Goal: Register for event/course

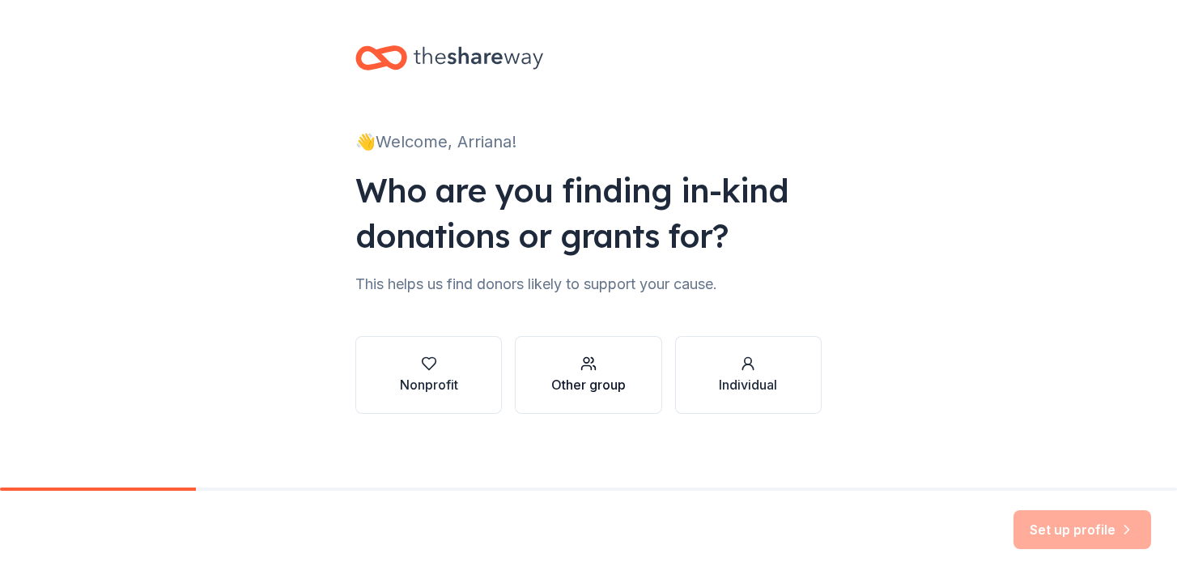
scroll to position [4, 0]
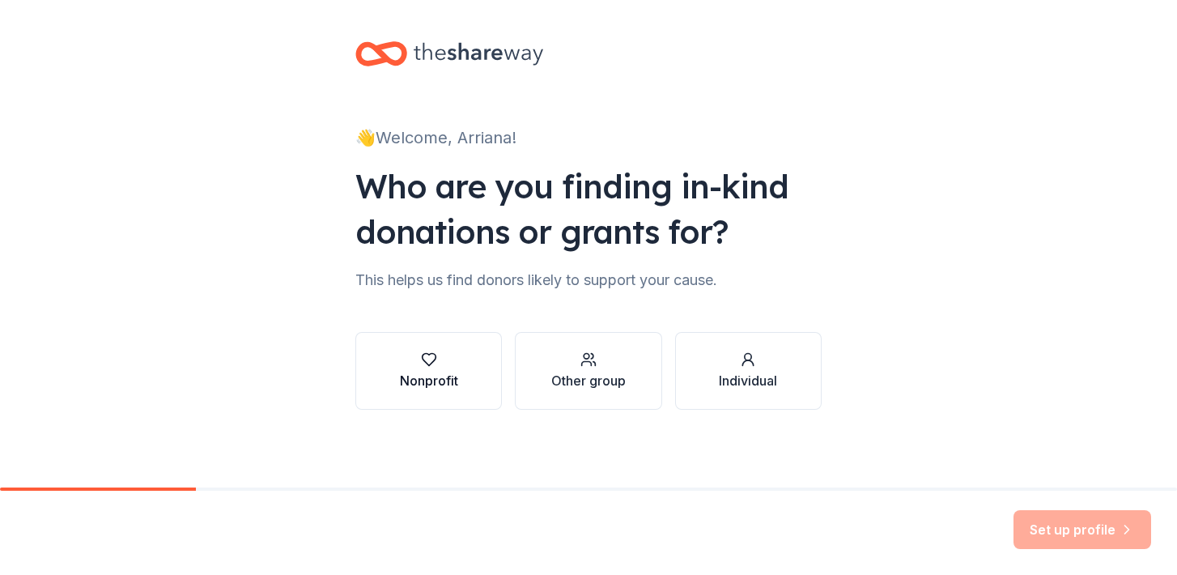
click at [436, 369] on div "Nonprofit" at bounding box center [429, 370] width 58 height 39
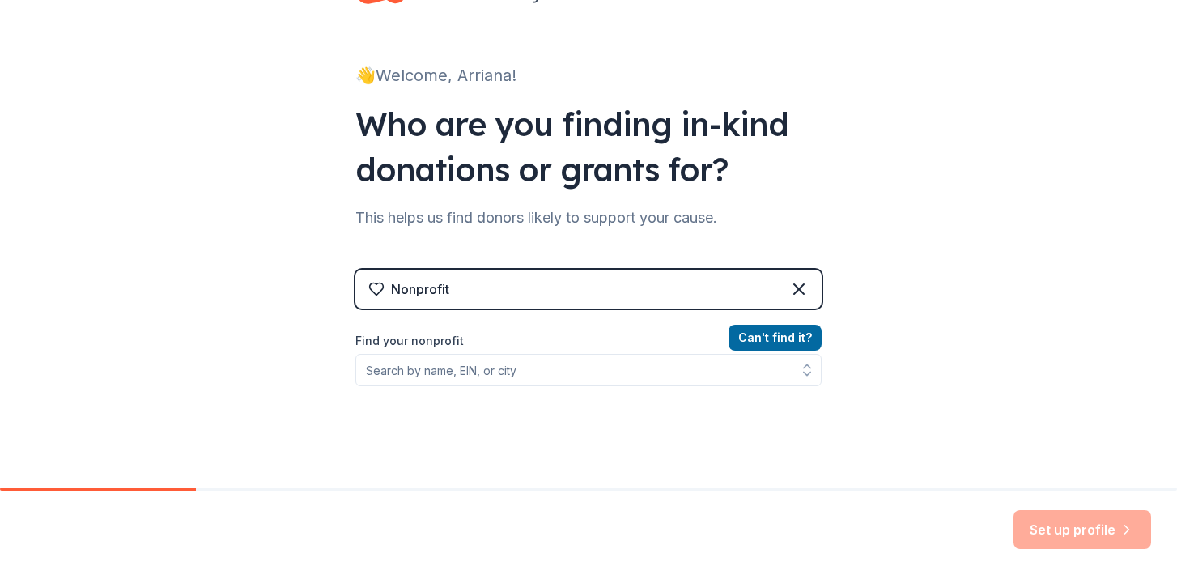
scroll to position [124, 0]
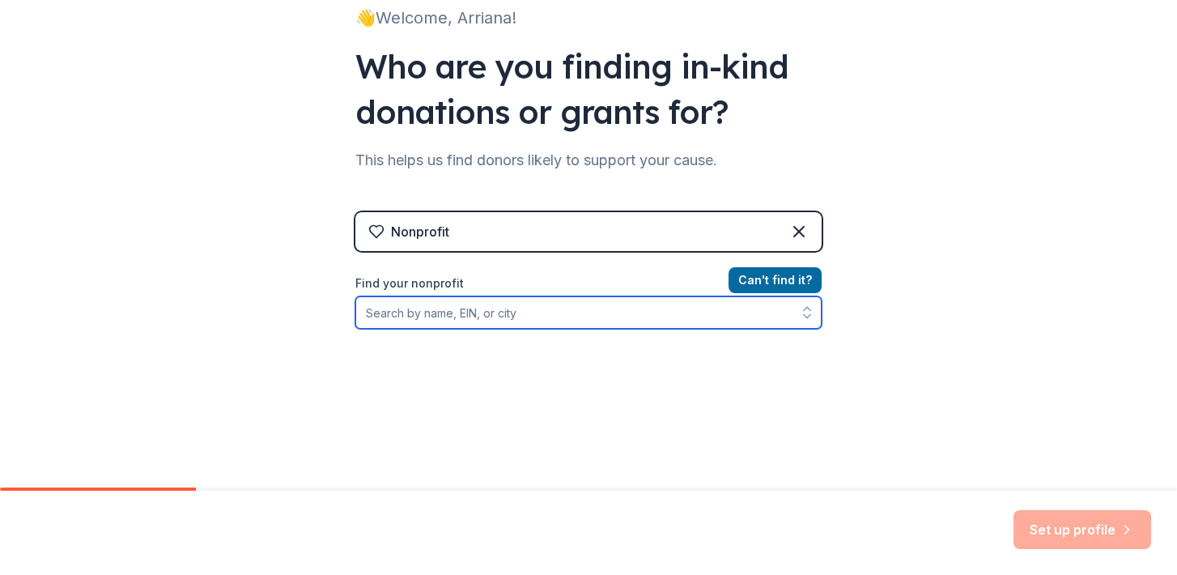
click at [506, 320] on input "Find your nonprofit" at bounding box center [588, 312] width 466 height 32
type input "G"
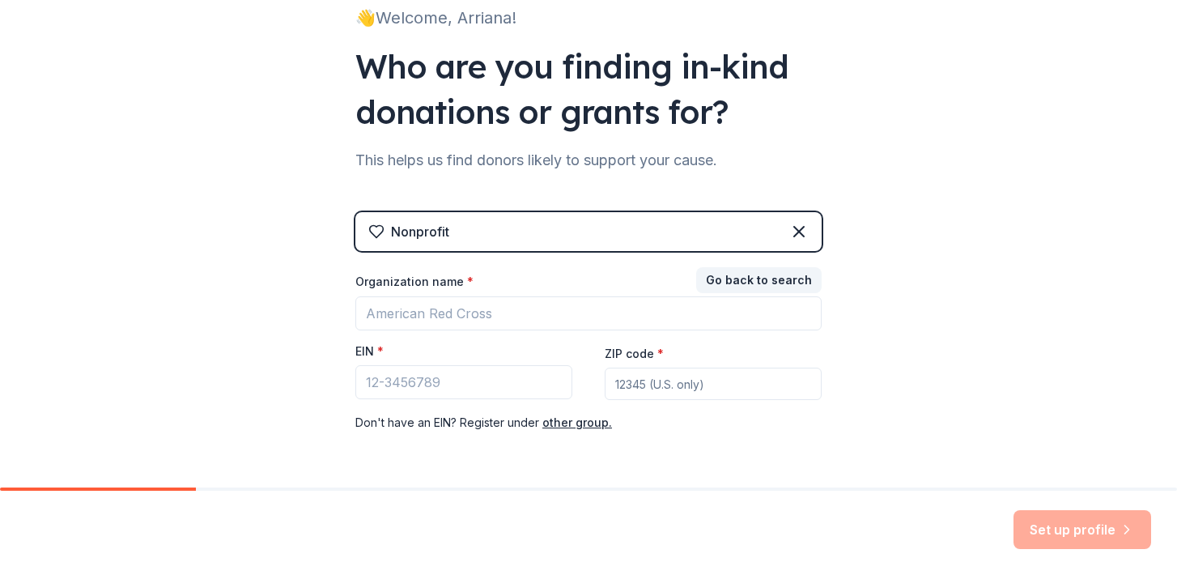
click at [580, 329] on div "Go back to search Organization name * EIN * ZIP code * Don ' t have an EIN? Reg…" at bounding box center [588, 351] width 466 height 162
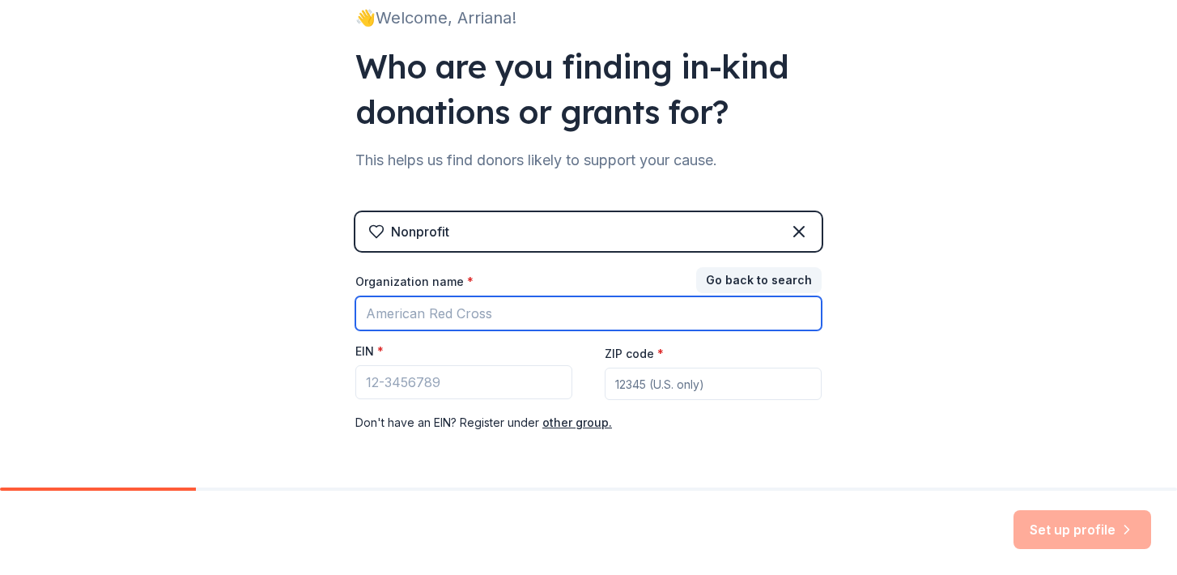
click at [510, 317] on input "Organization name *" at bounding box center [588, 313] width 466 height 34
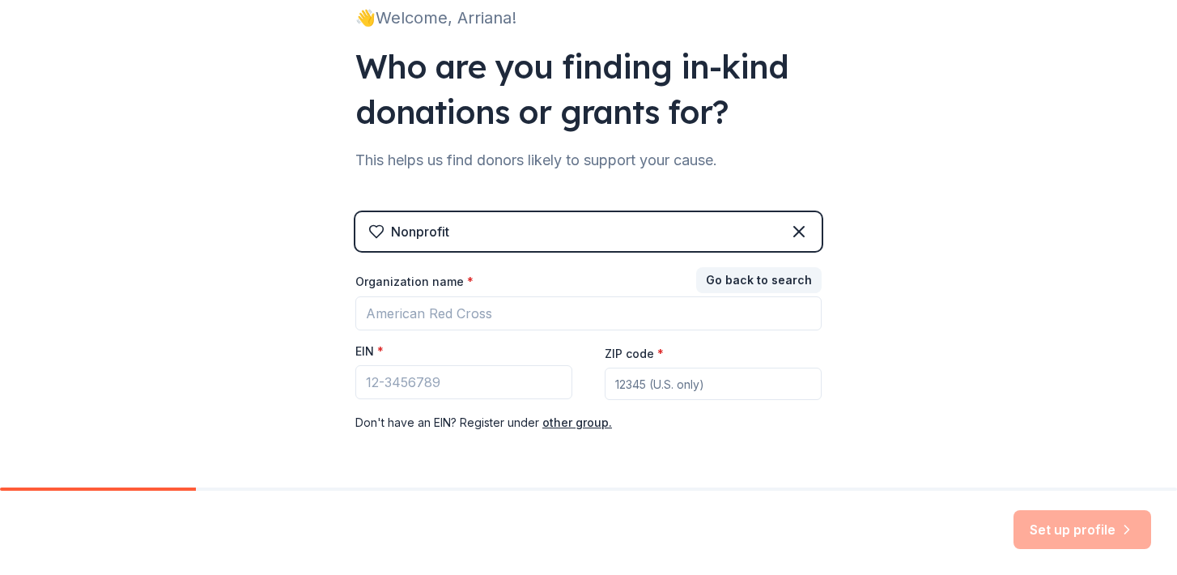
click at [500, 244] on div "Nonprofit" at bounding box center [588, 231] width 466 height 39
click at [773, 225] on div "Nonprofit" at bounding box center [588, 231] width 466 height 39
click at [796, 225] on icon at bounding box center [798, 231] width 19 height 19
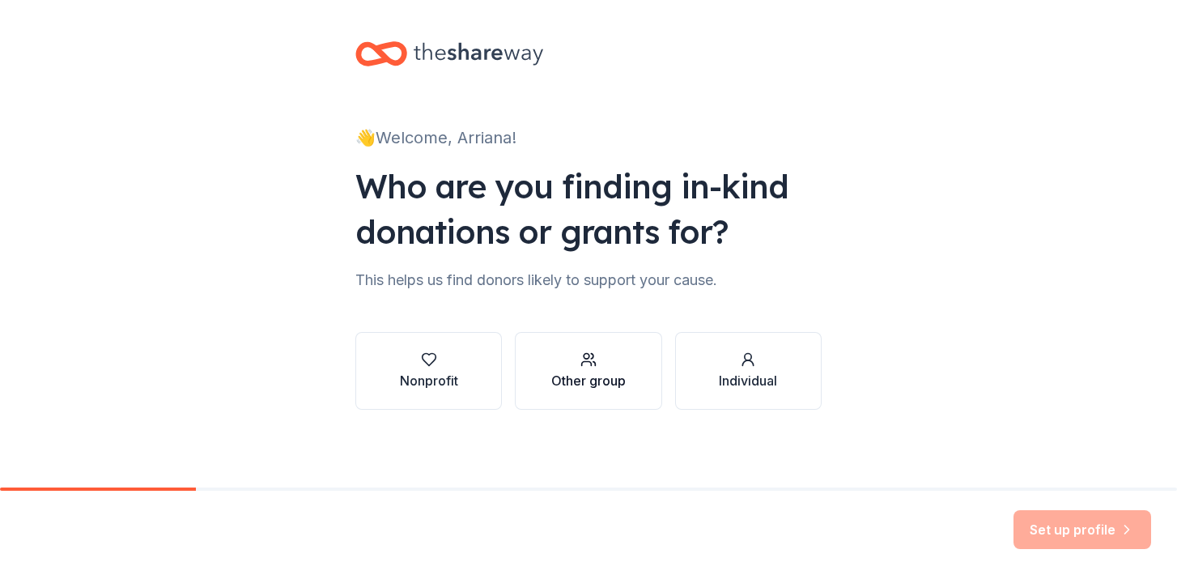
click at [603, 362] on div "button" at bounding box center [588, 359] width 74 height 16
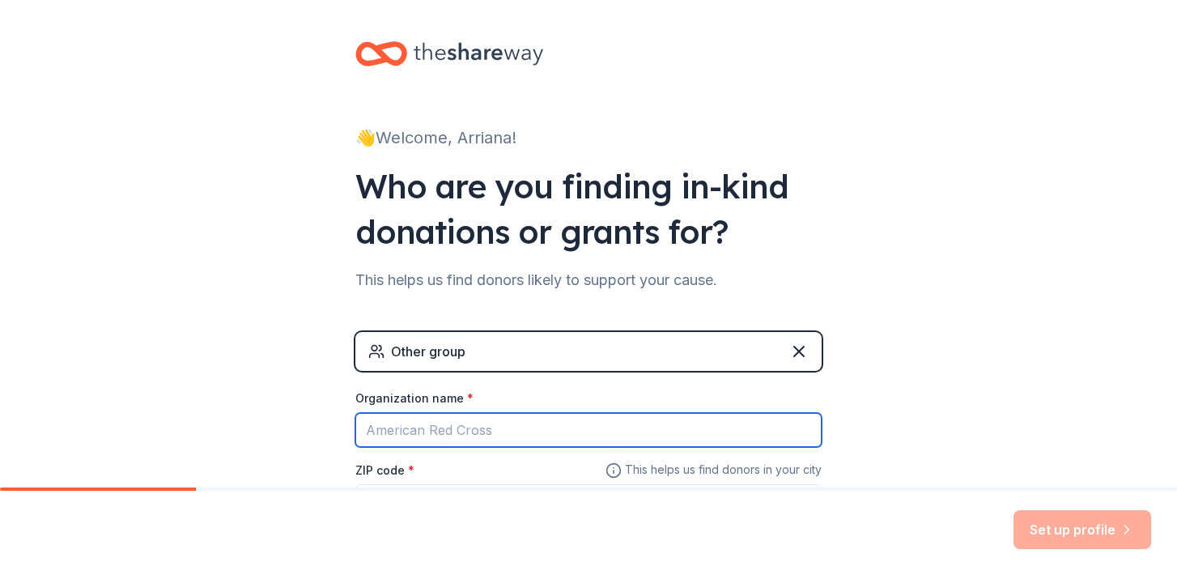
click at [451, 436] on input "Organization name *" at bounding box center [588, 430] width 466 height 34
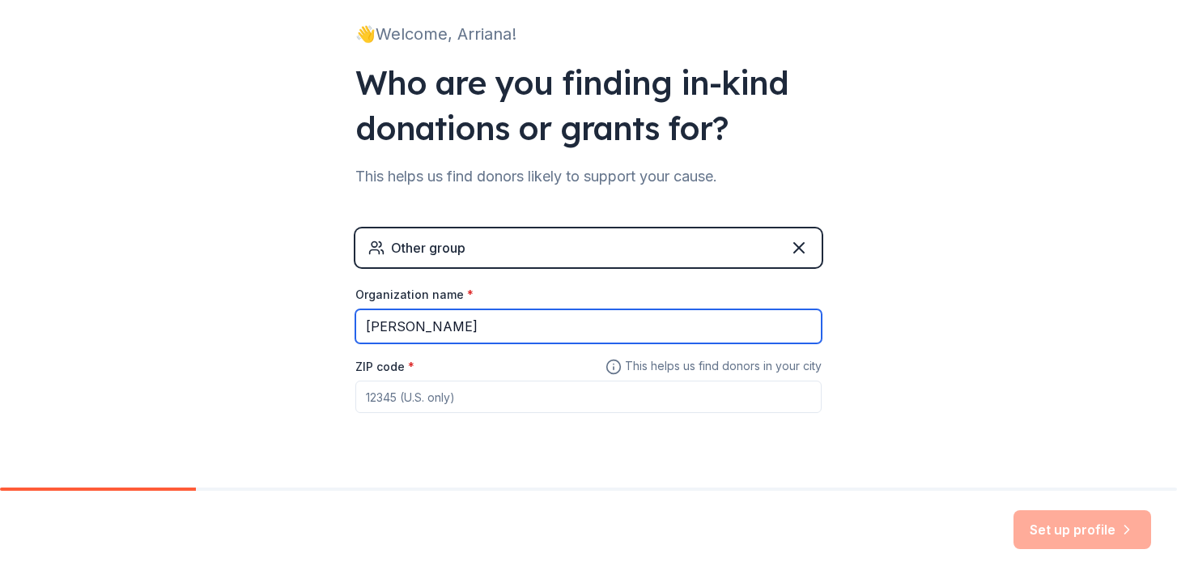
scroll to position [143, 0]
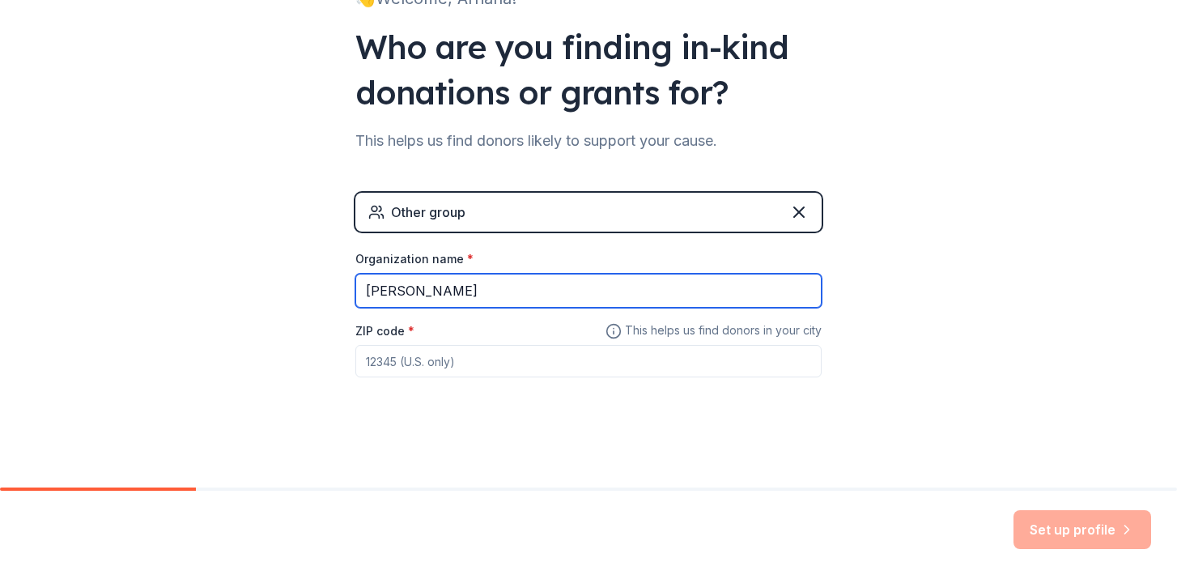
type input "[PERSON_NAME]"
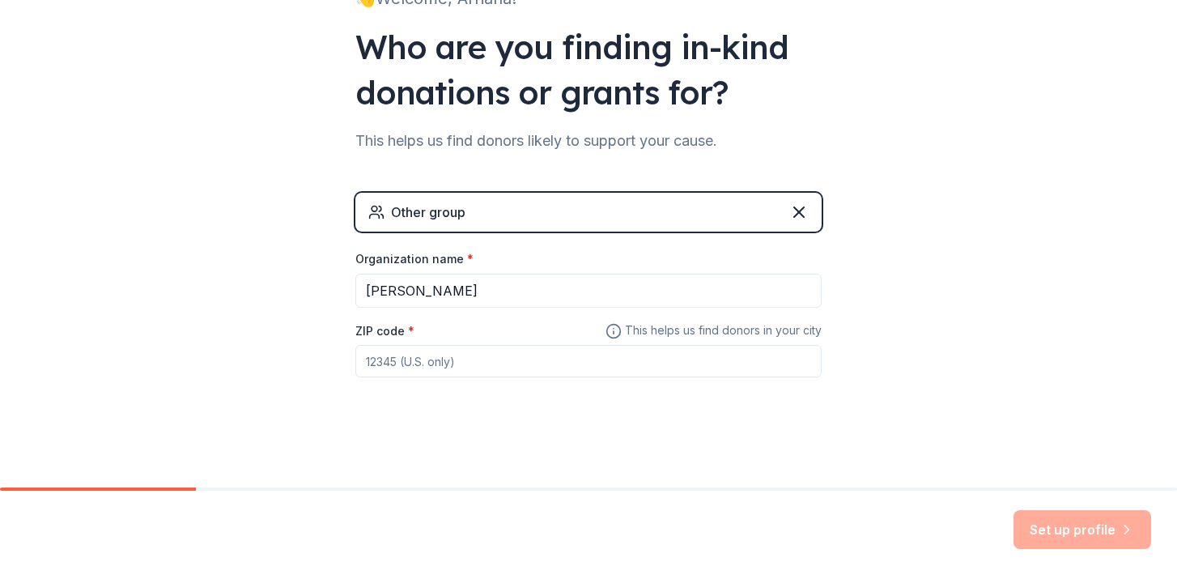
click at [392, 355] on input "ZIP code *" at bounding box center [588, 361] width 466 height 32
type input "85364"
click at [848, 420] on div "👋 Welcome, Arriana! Who are you finding in-kind donations or grants for? This h…" at bounding box center [588, 172] width 1177 height 631
click at [1035, 521] on button "Set up profile" at bounding box center [1082, 529] width 138 height 39
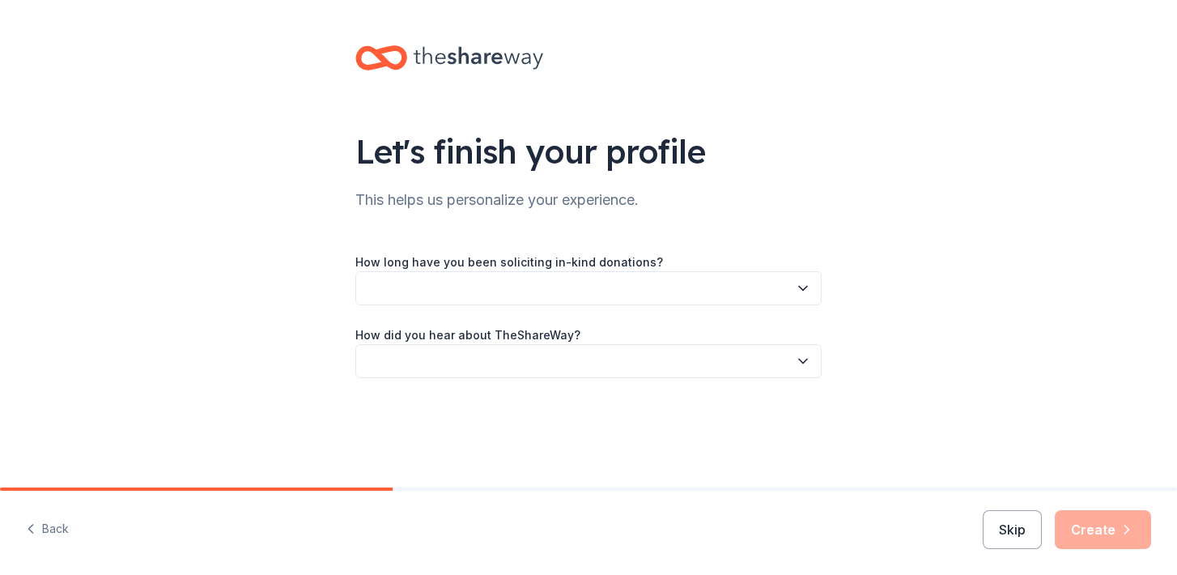
click at [559, 306] on div "How long have you been soliciting in-kind donations? How did you hear about The…" at bounding box center [588, 315] width 466 height 126
click at [557, 291] on button "button" at bounding box center [588, 288] width 466 height 34
click at [530, 319] on div "This is my first time!" at bounding box center [588, 332] width 458 height 32
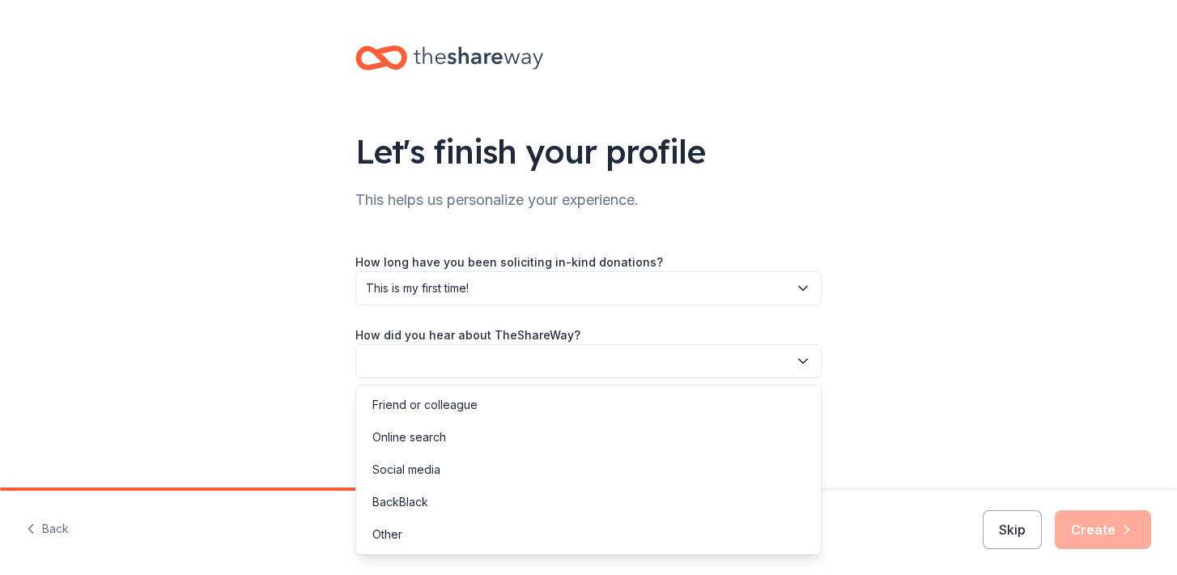
click at [526, 372] on button "button" at bounding box center [588, 361] width 466 height 34
click at [506, 439] on div "Online search" at bounding box center [588, 437] width 458 height 32
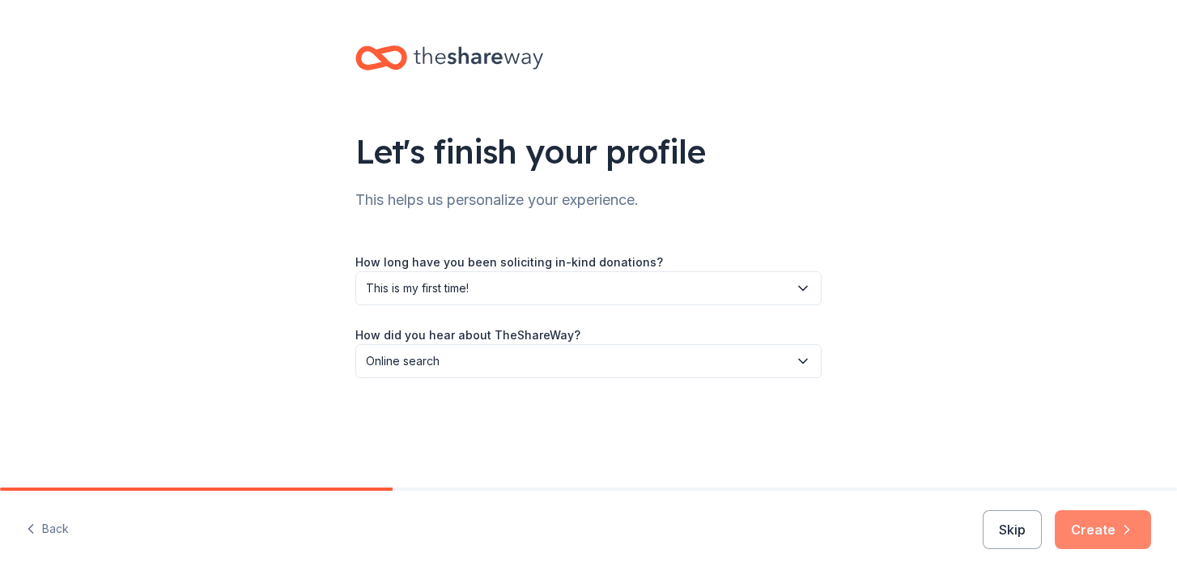
click at [1110, 510] on button "Create" at bounding box center [1103, 529] width 96 height 39
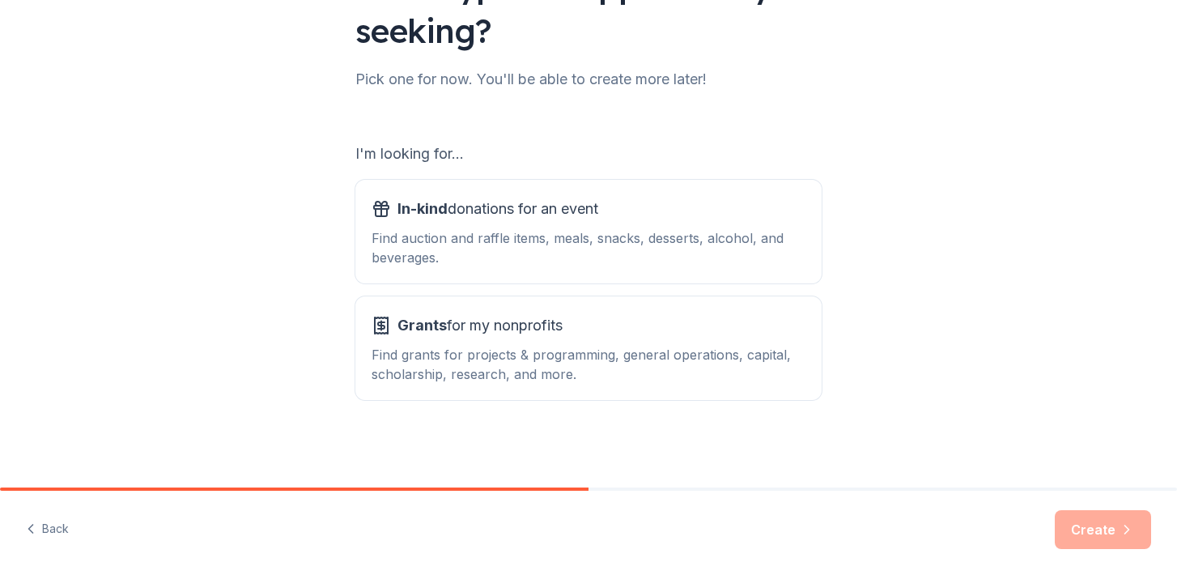
scroll to position [165, 0]
click at [610, 228] on div "In-kind donations for an event Find auction and raffle items, meals, snacks, de…" at bounding box center [589, 232] width 434 height 71
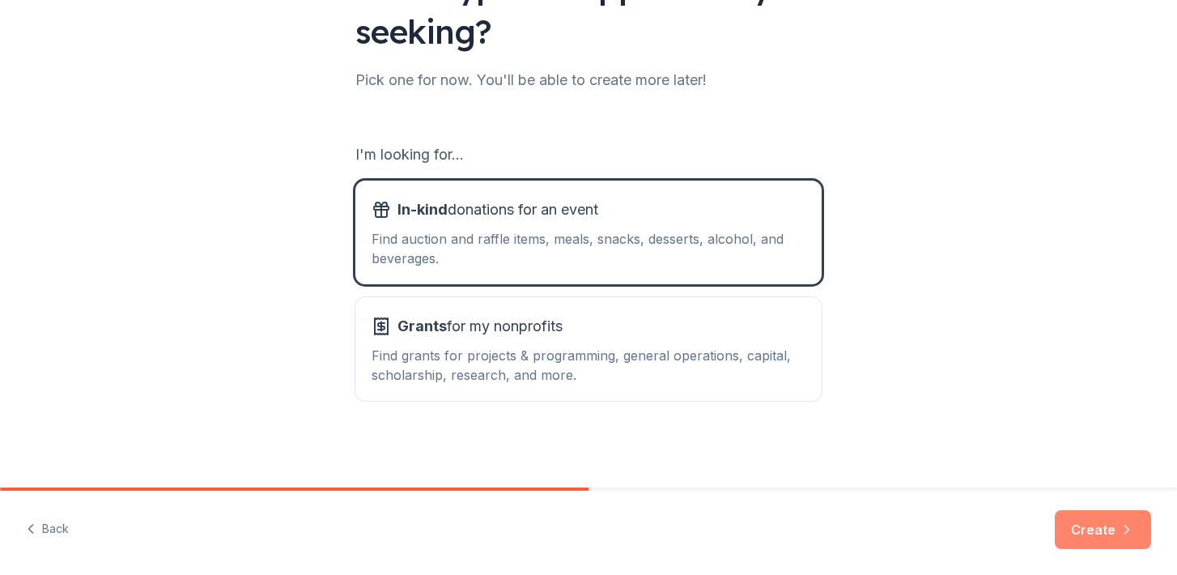
click at [1098, 525] on button "Create" at bounding box center [1103, 529] width 96 height 39
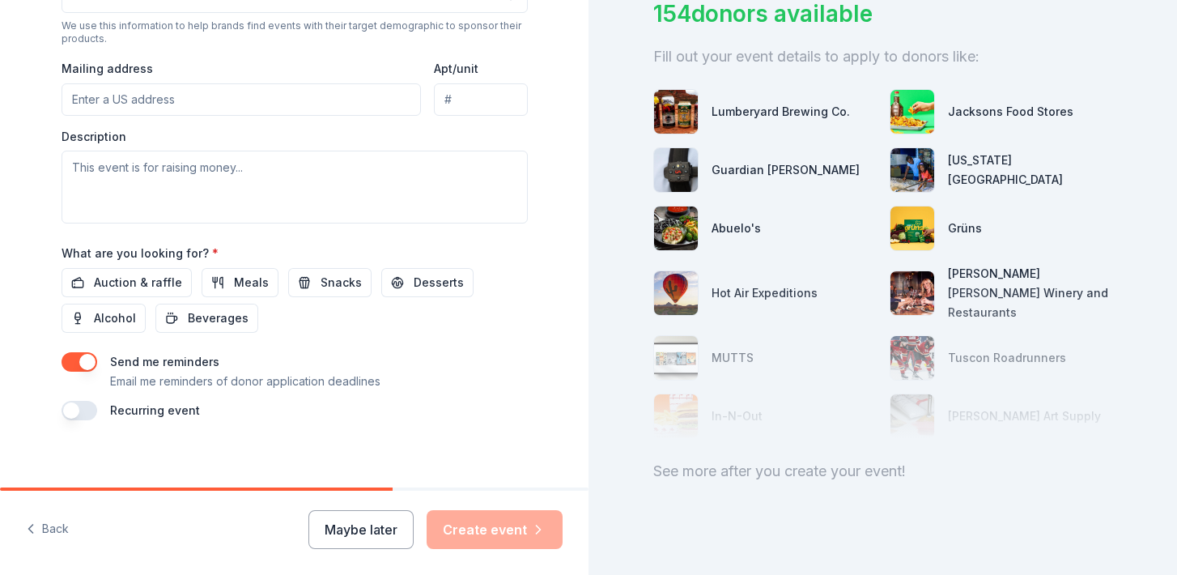
scroll to position [590, 0]
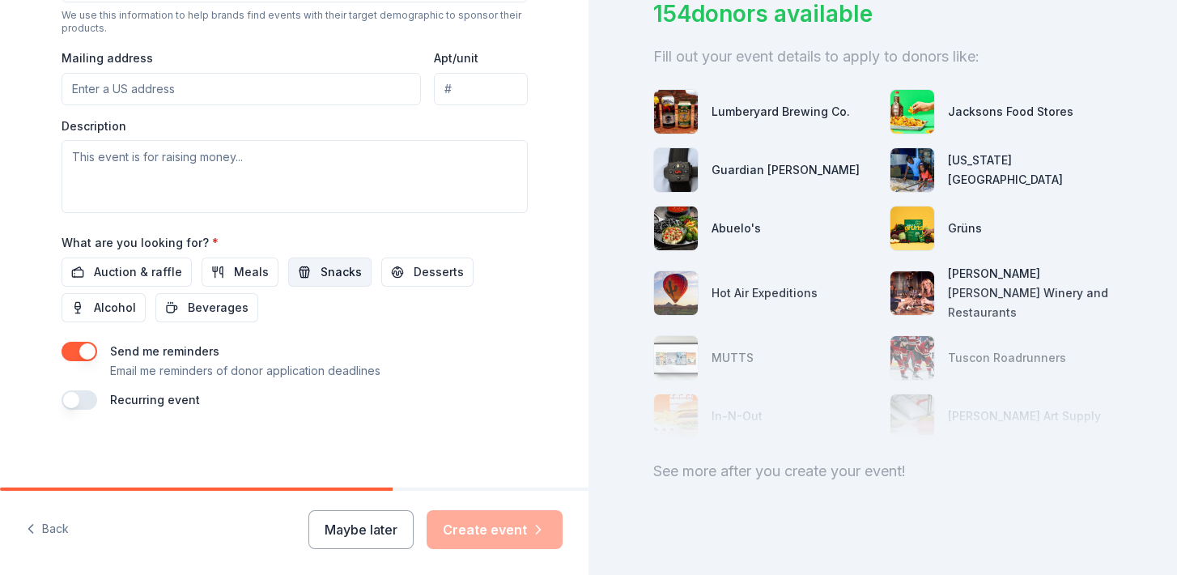
click at [334, 261] on button "Snacks" at bounding box center [329, 271] width 83 height 29
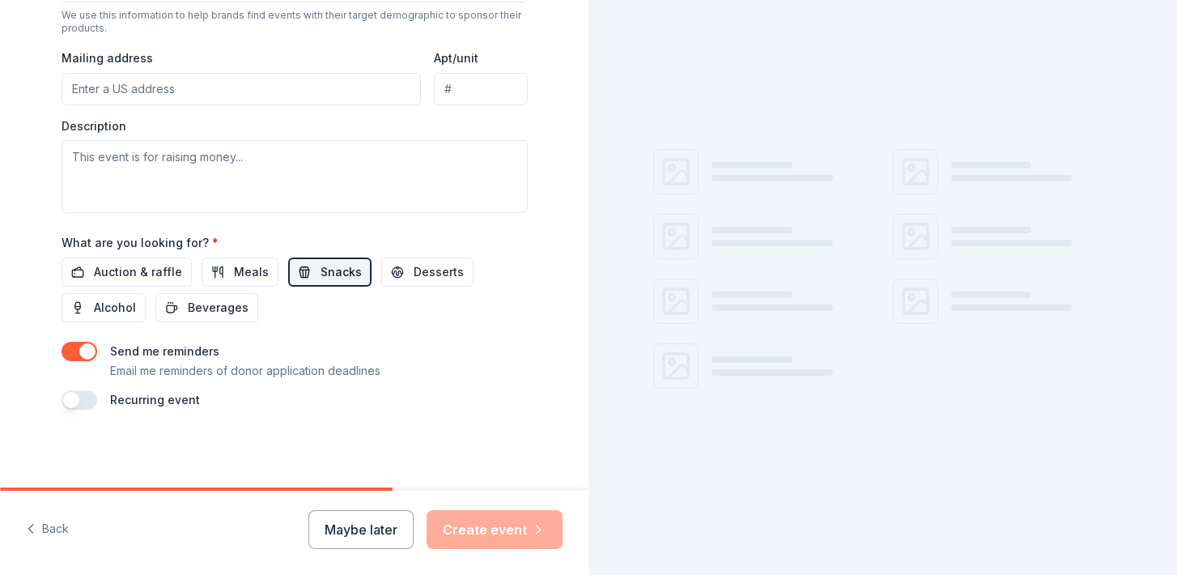
scroll to position [0, 0]
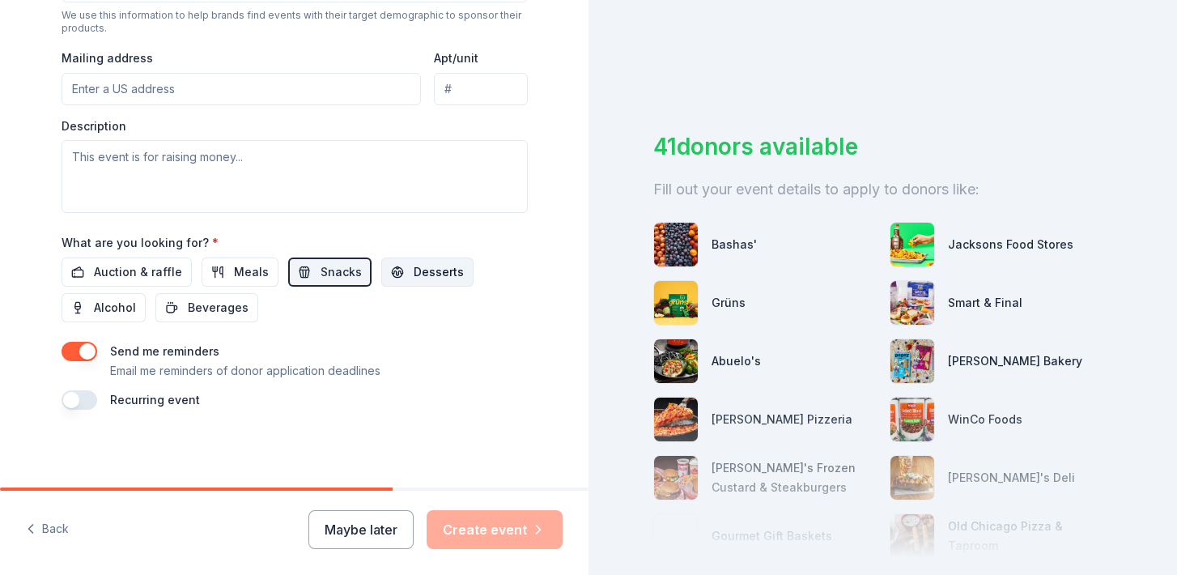
click at [414, 266] on span "Desserts" at bounding box center [439, 271] width 50 height 19
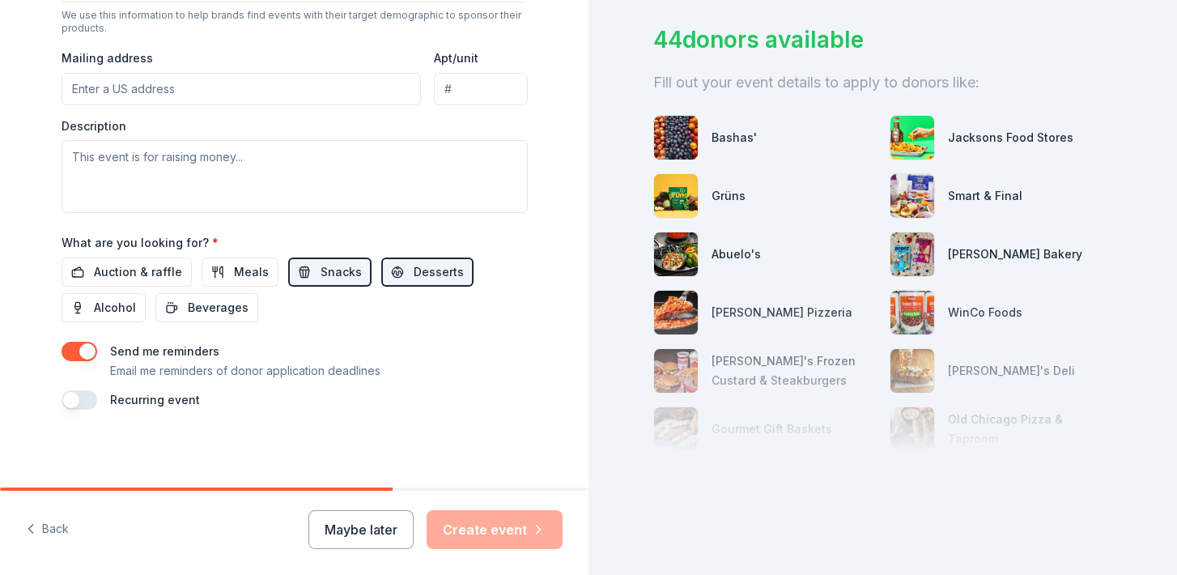
scroll to position [106, 0]
click at [206, 305] on span "Beverages" at bounding box center [218, 307] width 61 height 19
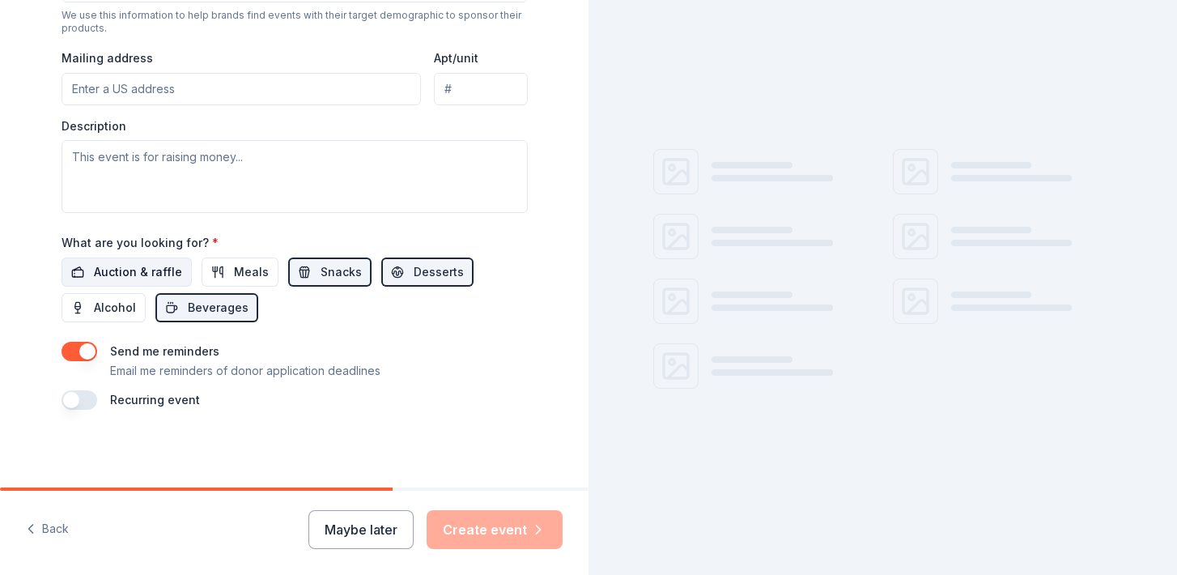
click at [163, 274] on span "Auction & raffle" at bounding box center [138, 271] width 88 height 19
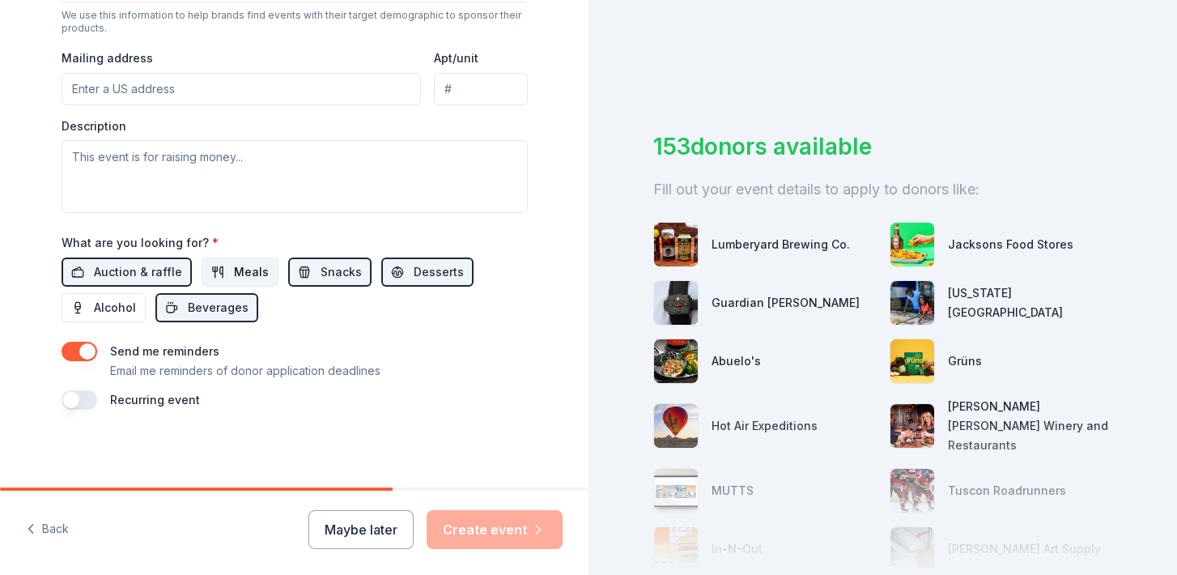
click at [234, 270] on span "Meals" at bounding box center [251, 271] width 35 height 19
click at [83, 398] on button "button" at bounding box center [80, 399] width 36 height 19
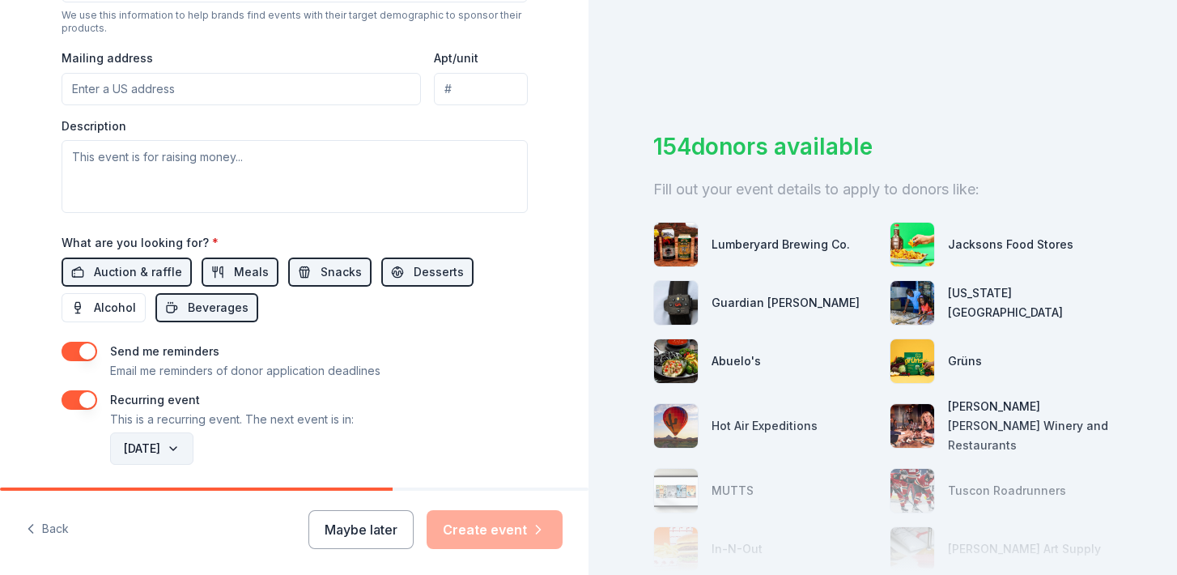
click at [150, 445] on button "[DATE]" at bounding box center [151, 448] width 83 height 32
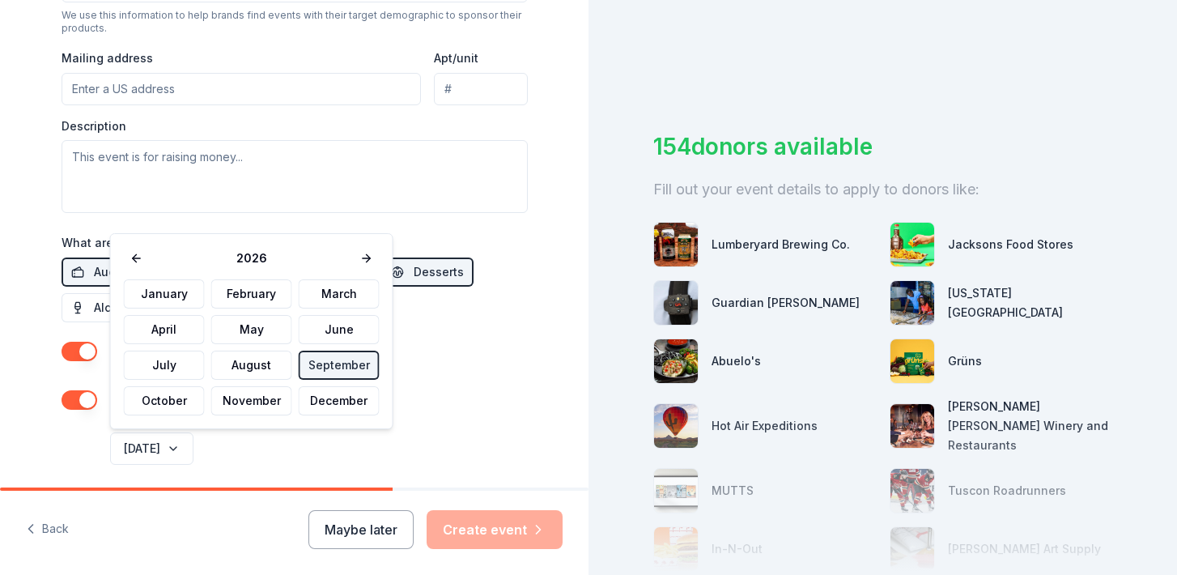
click at [86, 402] on button "button" at bounding box center [80, 399] width 36 height 19
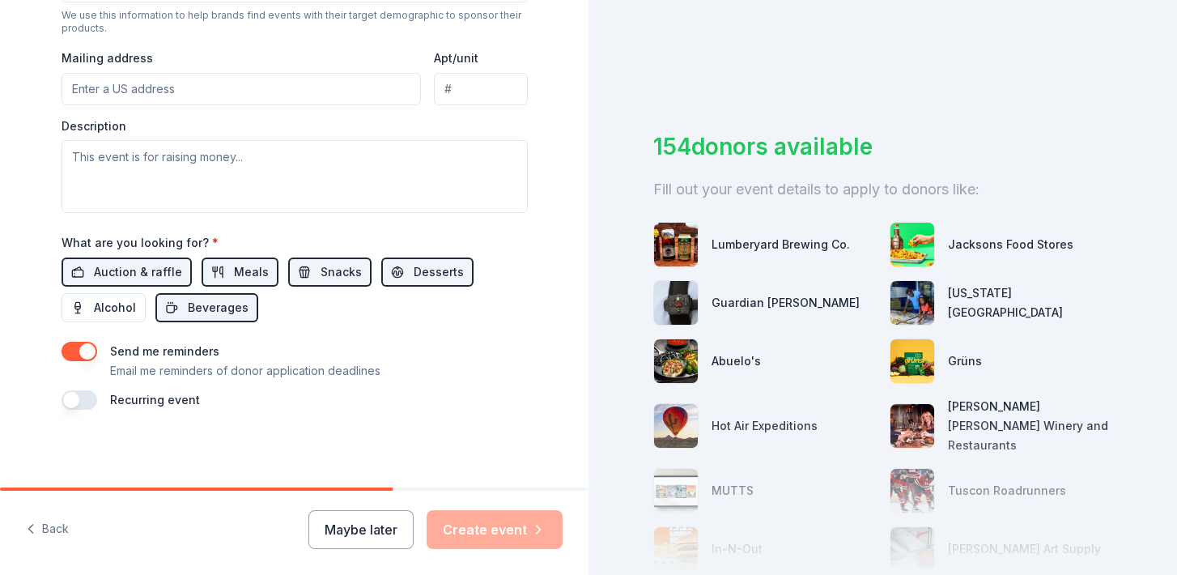
click at [98, 402] on div "Recurring event" at bounding box center [295, 399] width 466 height 19
click at [89, 402] on button "button" at bounding box center [80, 399] width 36 height 19
click at [164, 444] on button "[DATE]" at bounding box center [151, 448] width 83 height 32
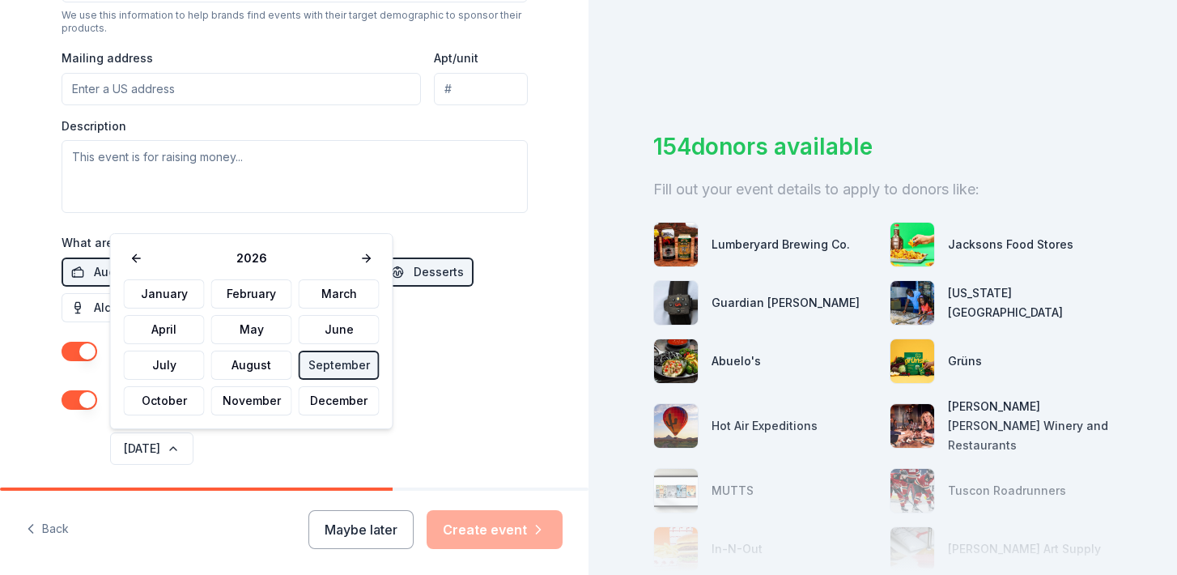
click at [247, 380] on div "January February March April May June July August September October November De…" at bounding box center [252, 347] width 256 height 136
click at [247, 370] on button "August" at bounding box center [251, 365] width 81 height 29
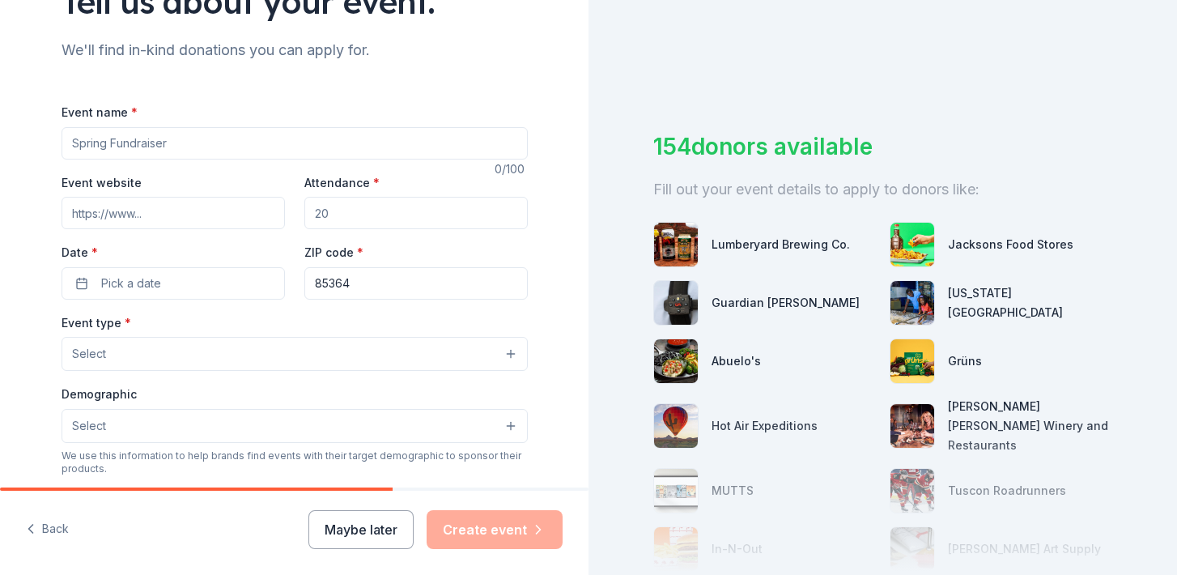
scroll to position [119, 0]
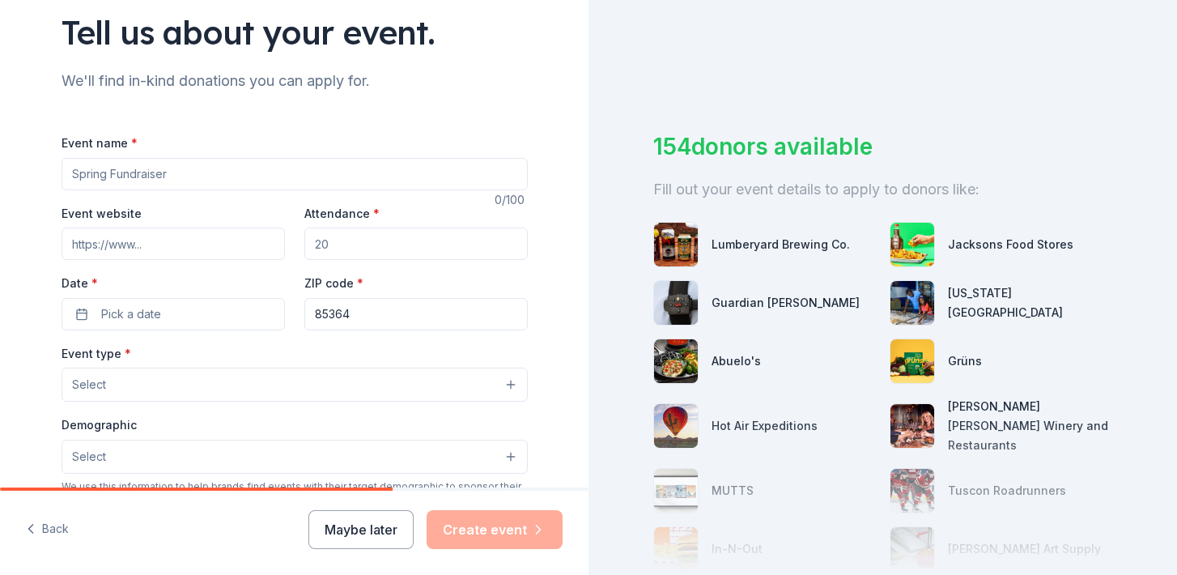
click at [180, 176] on input "Event name *" at bounding box center [295, 174] width 466 height 32
type input "P"
type input "Student Success"
click at [370, 236] on input "Attendance *" at bounding box center [415, 243] width 223 height 32
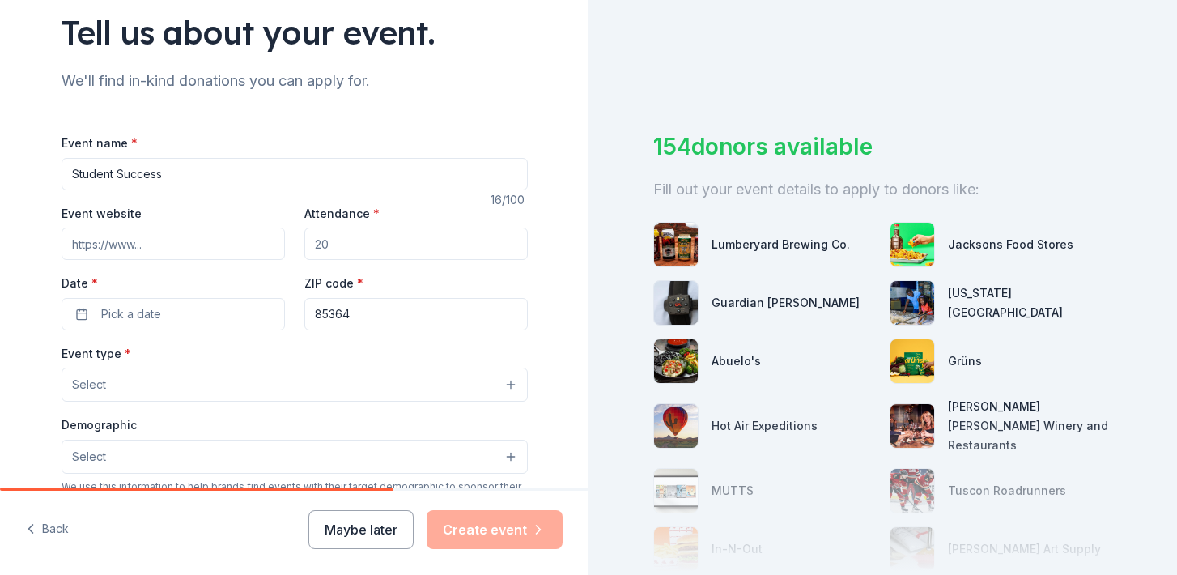
click at [370, 236] on input "Attendance *" at bounding box center [415, 243] width 223 height 32
click at [147, 312] on span "Pick a date" at bounding box center [131, 313] width 60 height 19
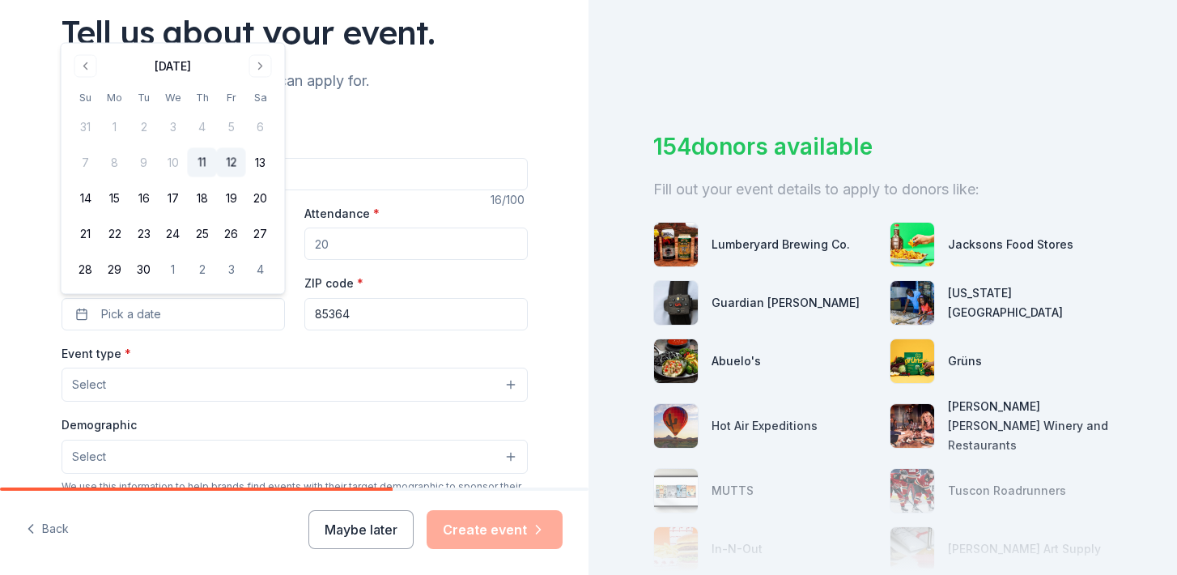
click at [240, 159] on button "12" at bounding box center [231, 162] width 29 height 29
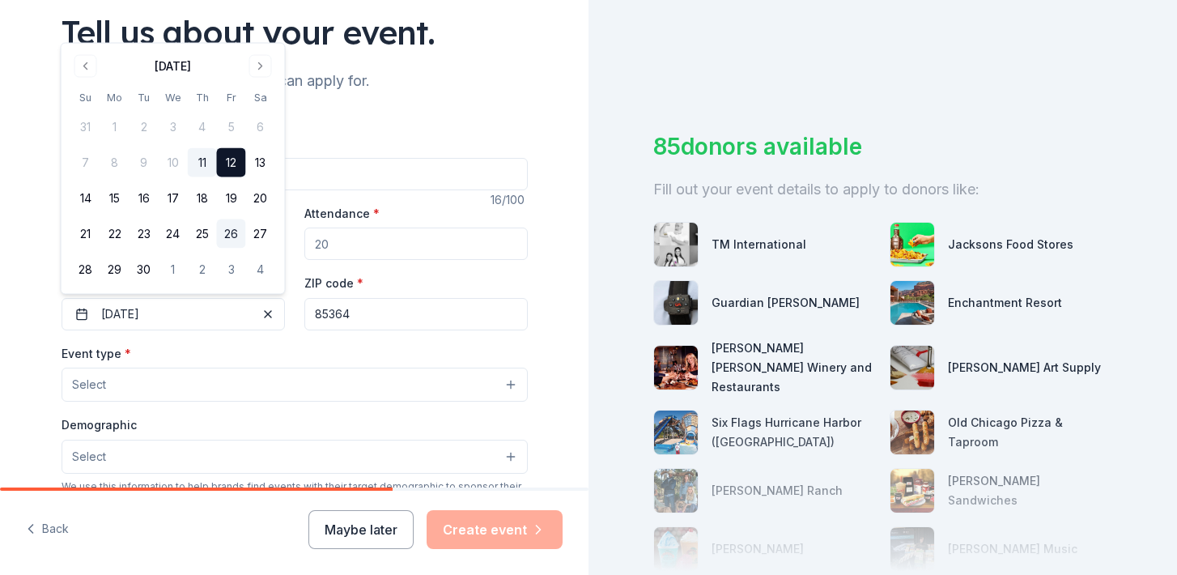
click at [228, 230] on button "26" at bounding box center [231, 233] width 29 height 29
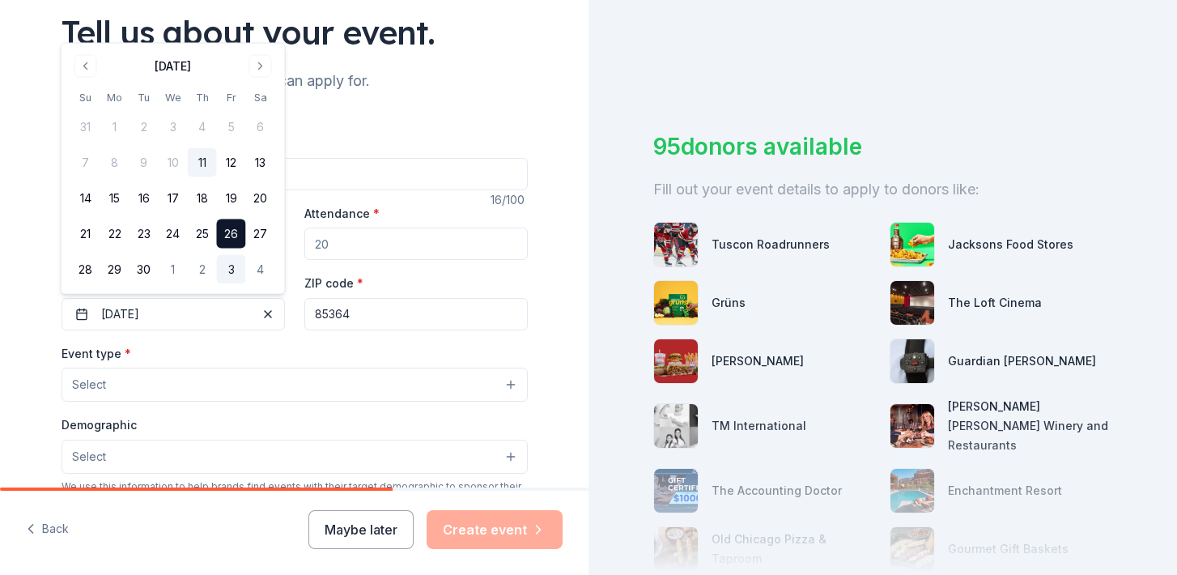
click at [228, 265] on button "3" at bounding box center [231, 269] width 29 height 29
click at [249, 63] on button "Go to next month" at bounding box center [260, 66] width 23 height 23
click at [229, 170] on button "10" at bounding box center [231, 162] width 29 height 29
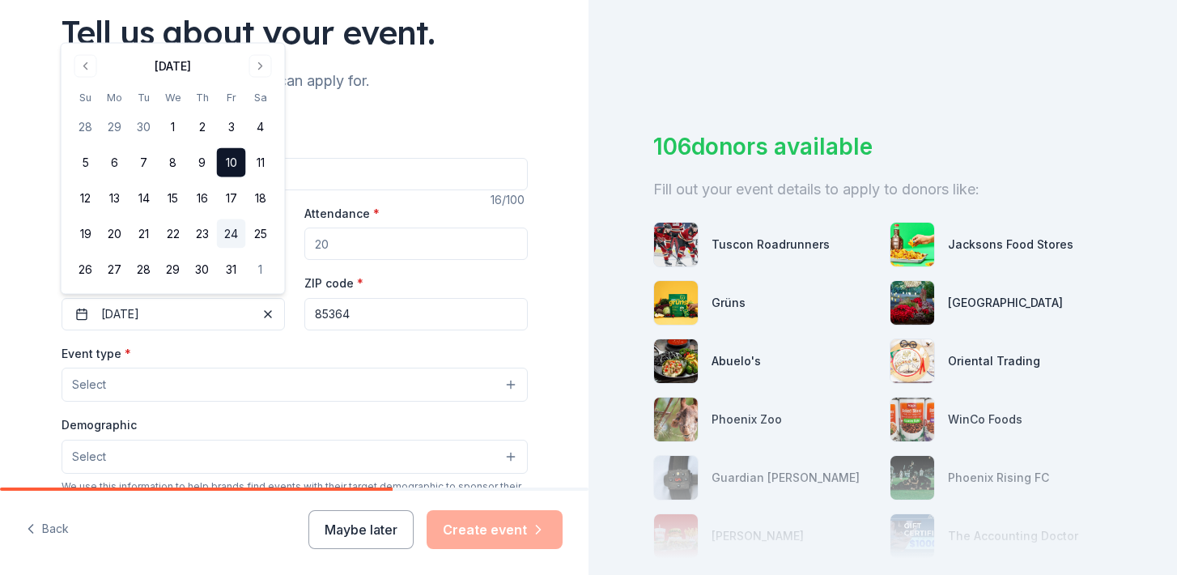
click at [232, 240] on button "24" at bounding box center [231, 233] width 29 height 29
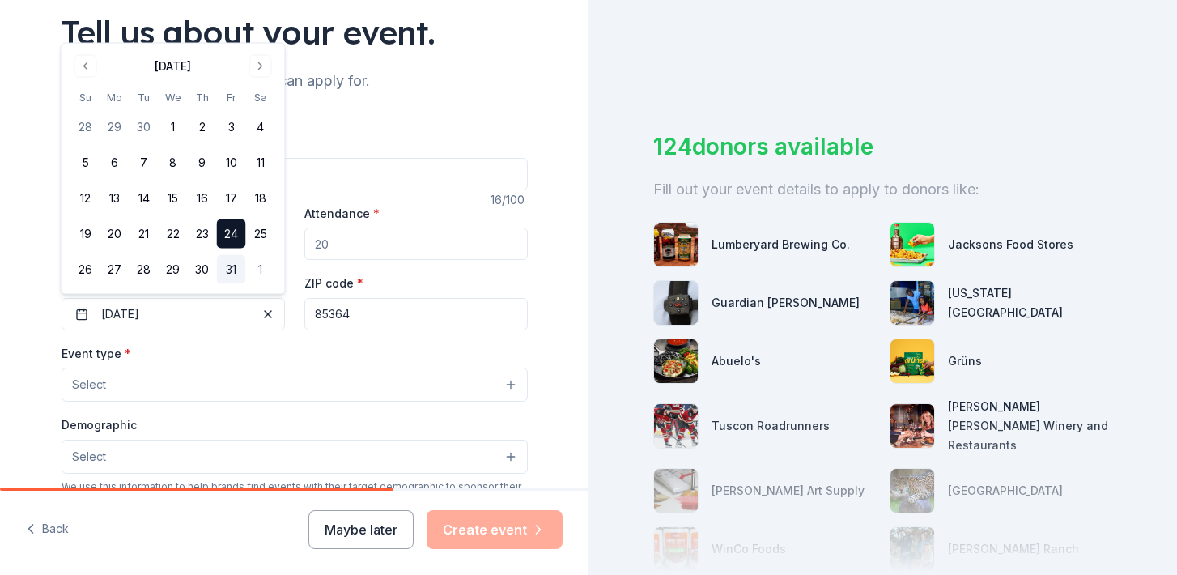
click at [232, 262] on button "31" at bounding box center [231, 269] width 29 height 29
click at [267, 56] on button "Go to next month" at bounding box center [260, 66] width 23 height 23
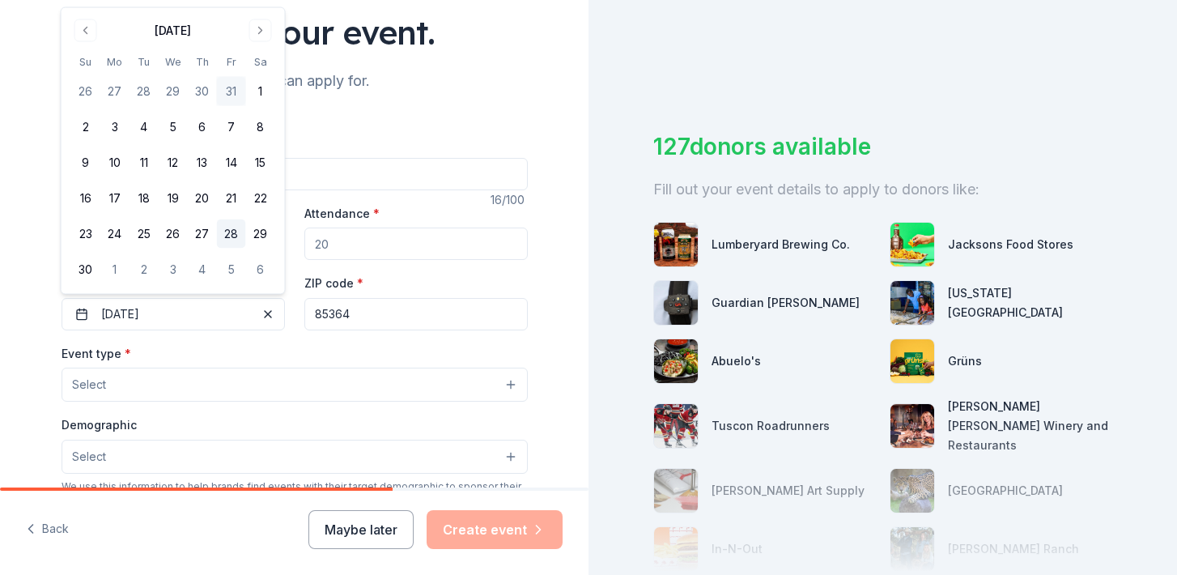
click at [233, 225] on button "28" at bounding box center [231, 233] width 29 height 29
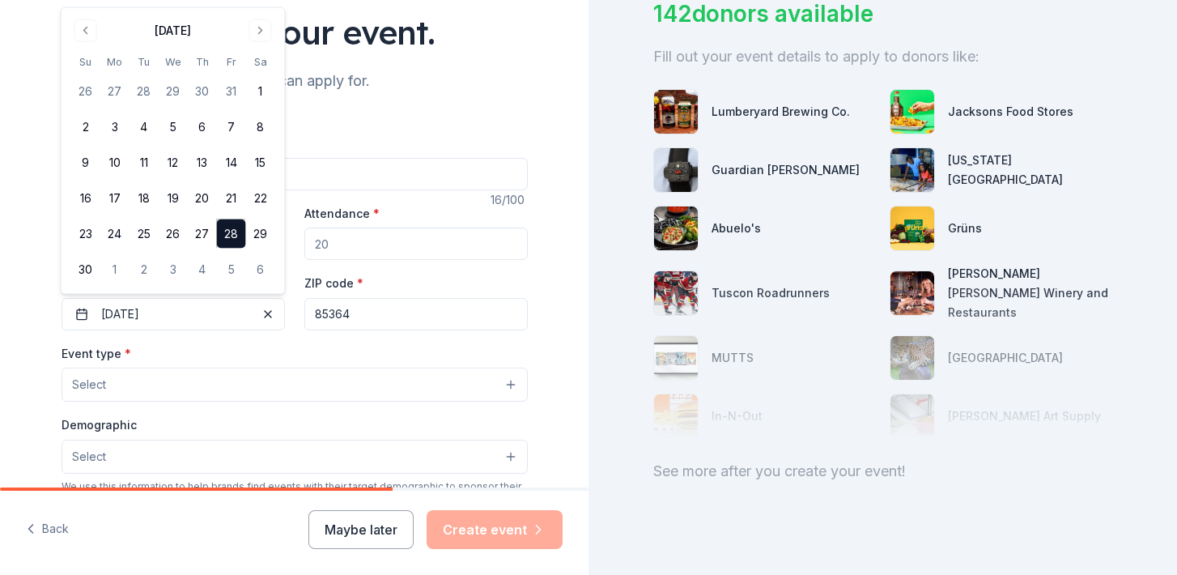
click at [420, 436] on div "Demographic Select" at bounding box center [295, 443] width 466 height 59
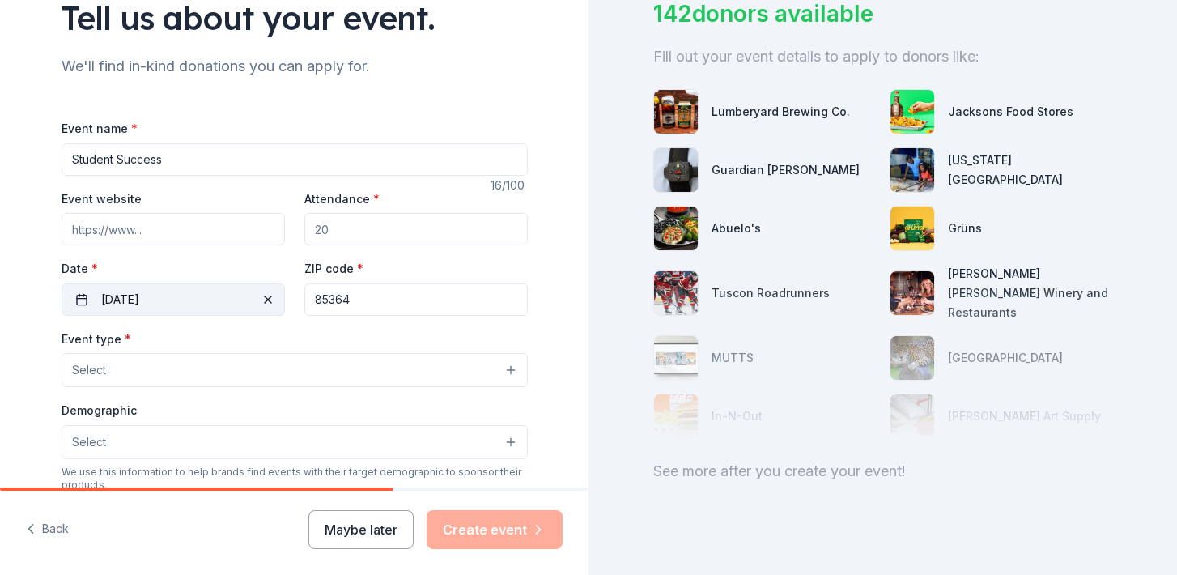
scroll to position [179, 0]
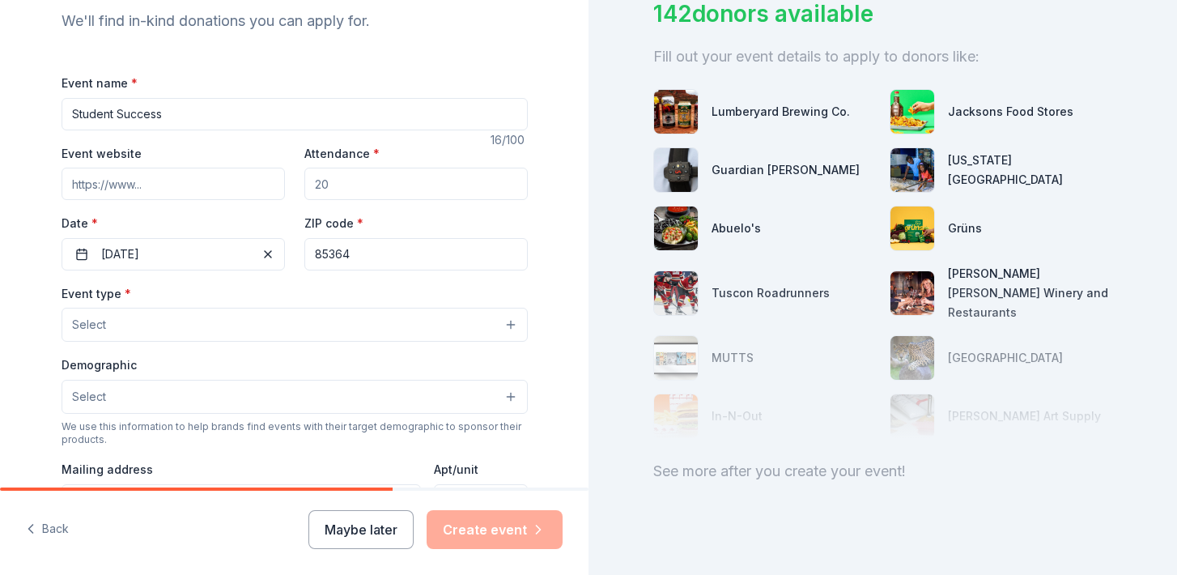
click at [204, 111] on input "Student Success" at bounding box center [295, 114] width 466 height 32
click at [170, 326] on button "Select" at bounding box center [295, 325] width 466 height 34
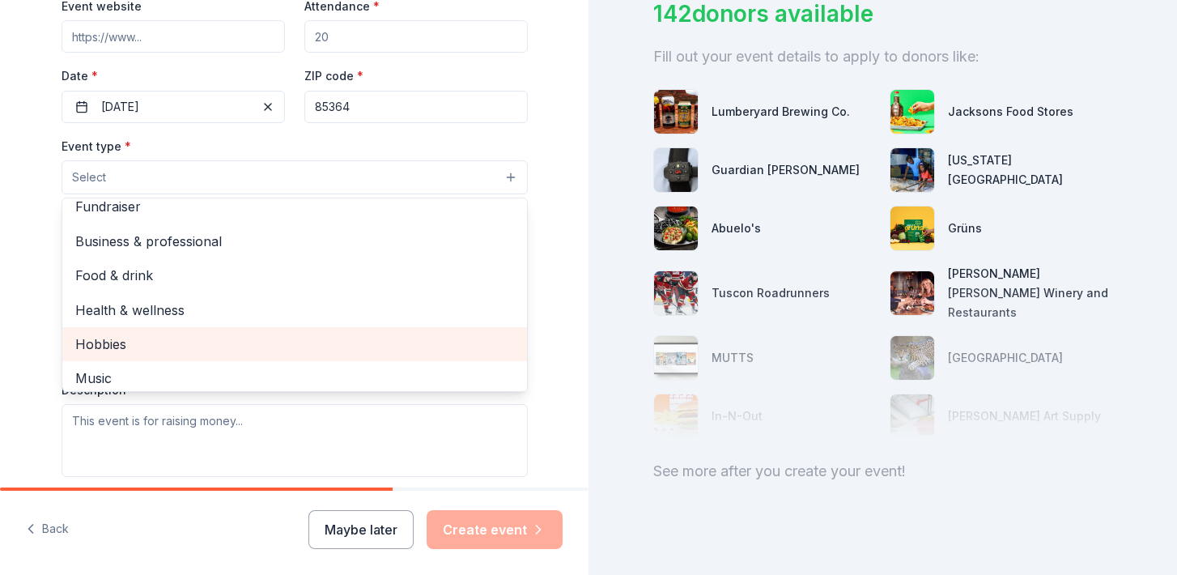
scroll to position [0, 0]
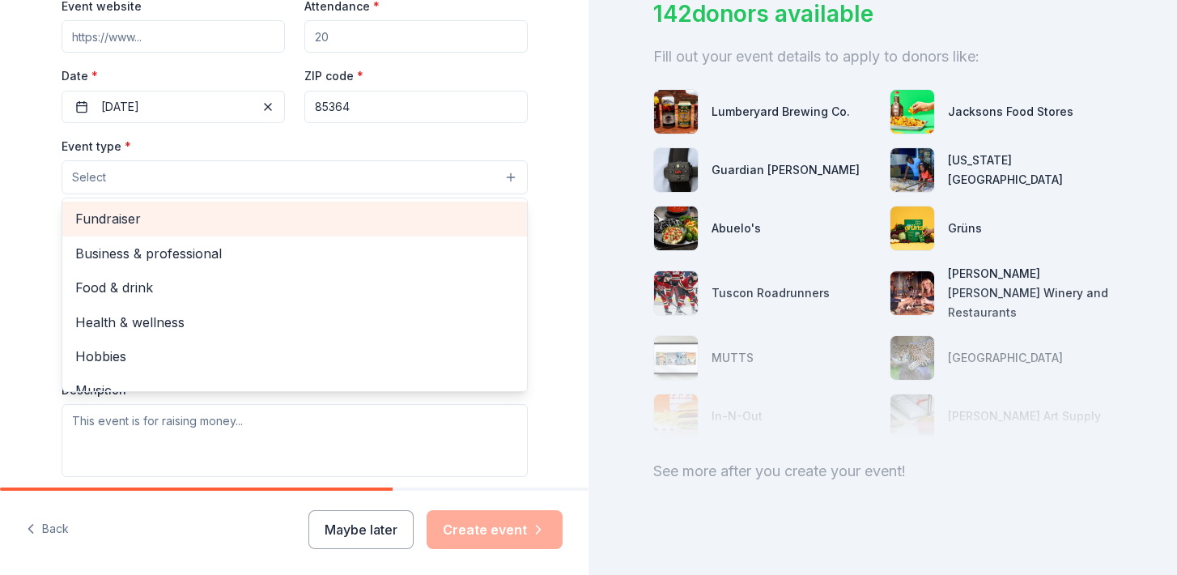
click at [138, 228] on span "Fundraiser" at bounding box center [294, 218] width 439 height 21
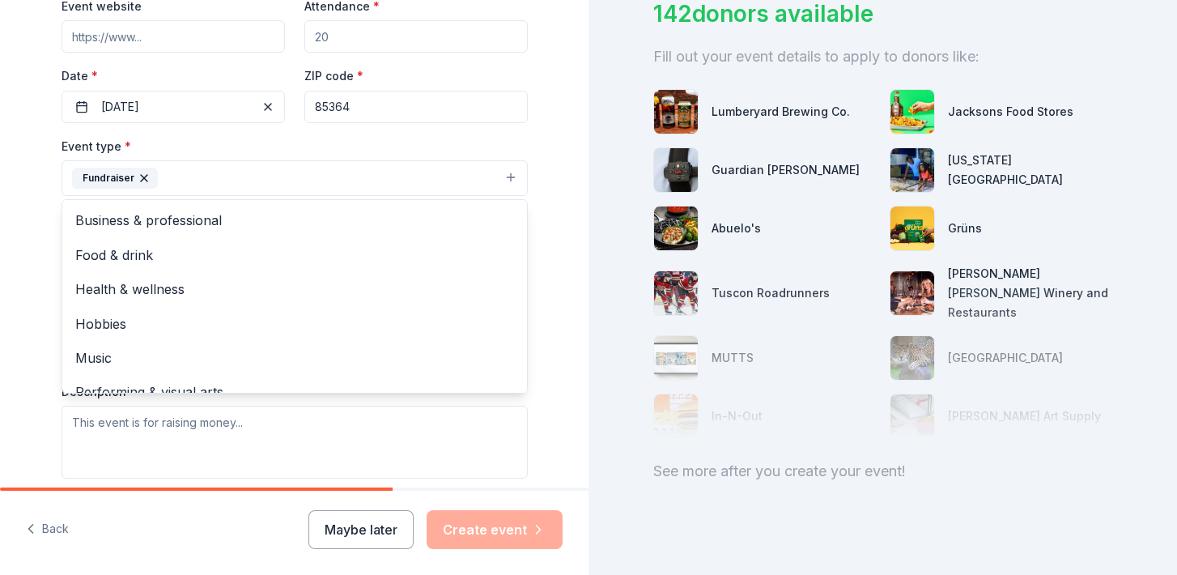
click at [144, 181] on icon "button" at bounding box center [144, 178] width 13 height 13
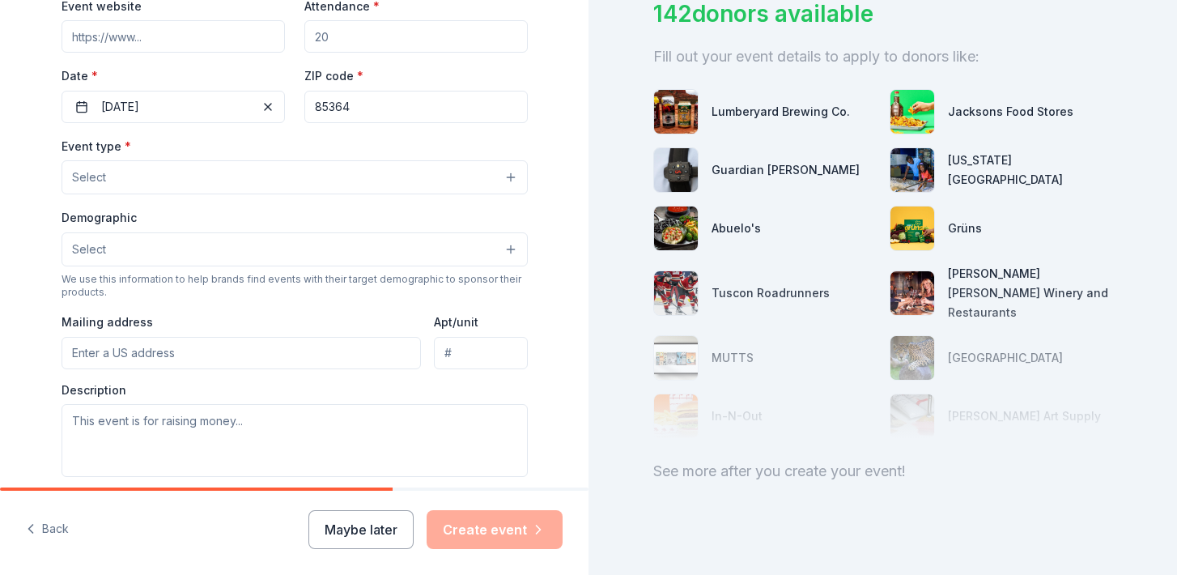
click at [143, 166] on button "Select" at bounding box center [295, 177] width 466 height 34
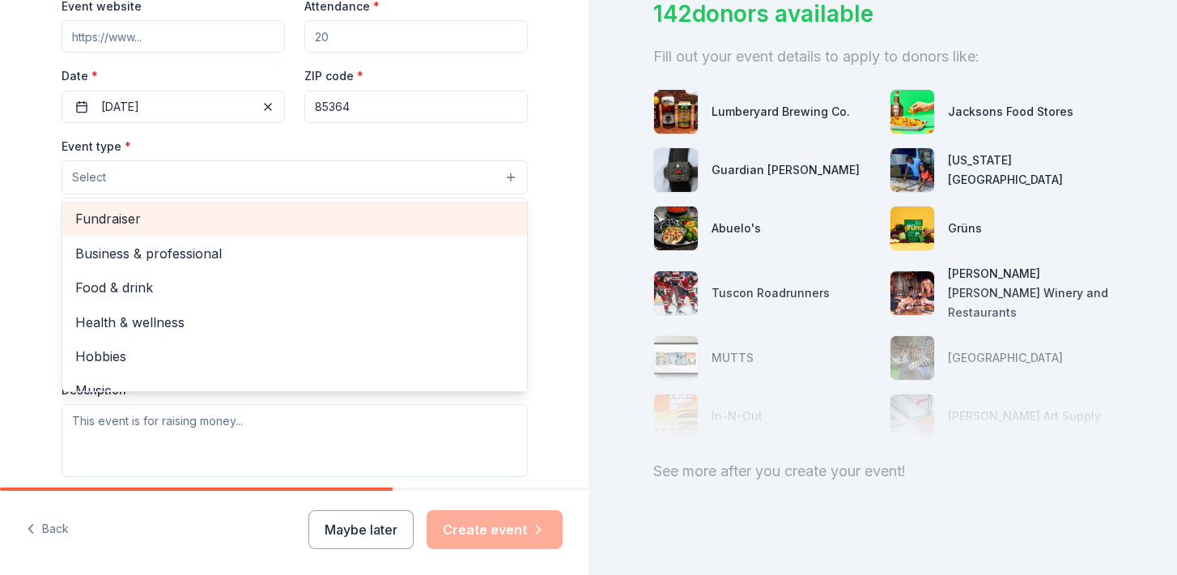
click at [127, 226] on span "Fundraiser" at bounding box center [294, 218] width 439 height 21
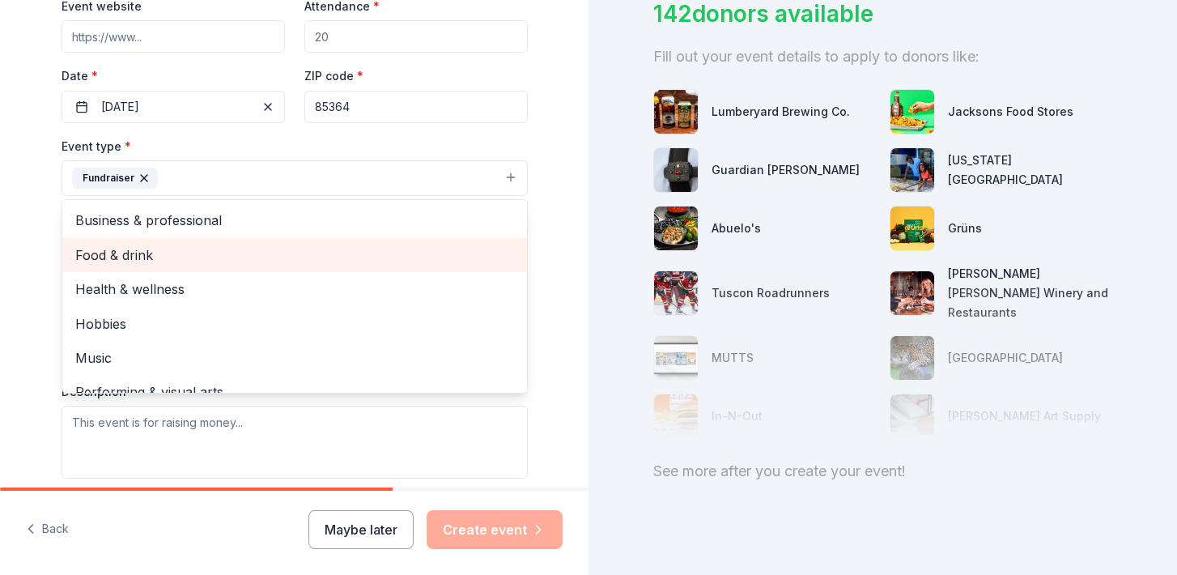
click at [132, 267] on div "Food & drink" at bounding box center [294, 255] width 465 height 34
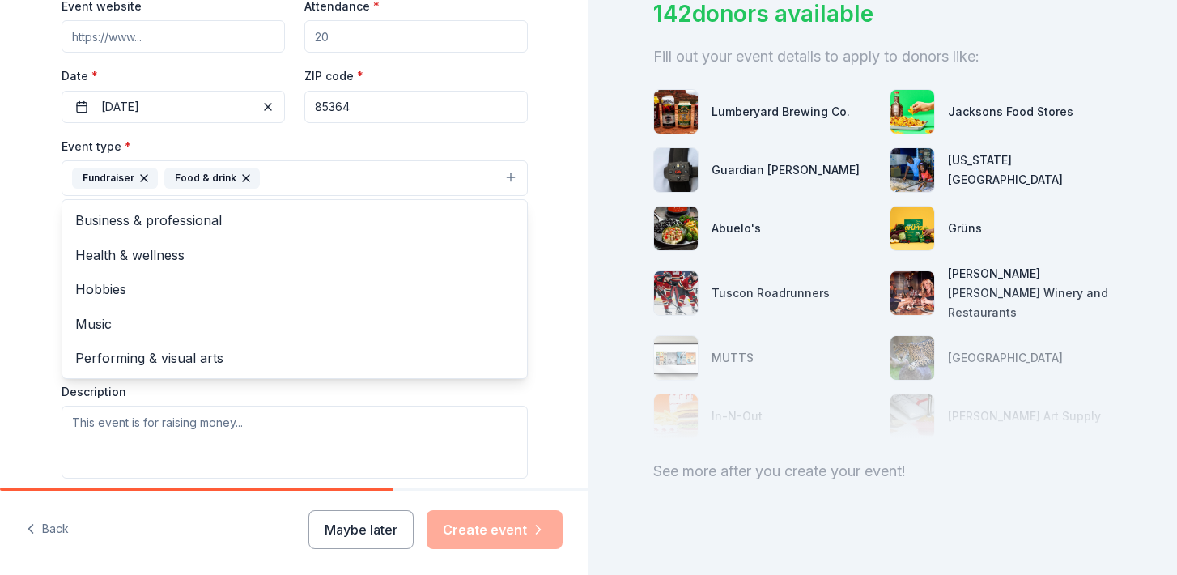
click at [27, 273] on div "Tell us about your event. We'll find in-kind donations you can apply for. Event…" at bounding box center [294, 242] width 588 height 1137
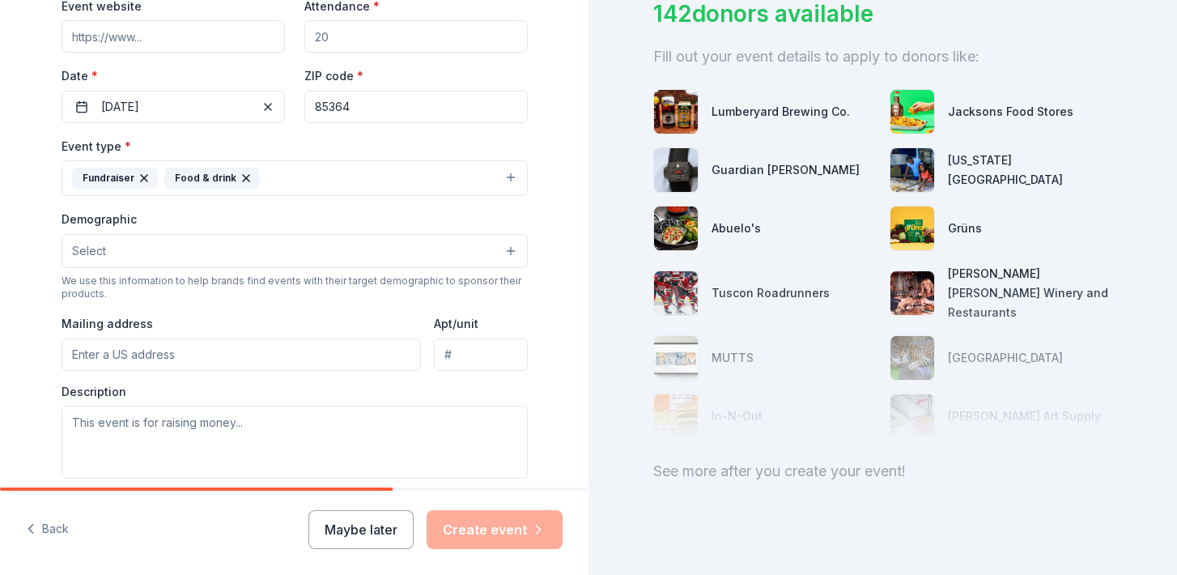
click at [82, 262] on button "Select" at bounding box center [295, 251] width 466 height 34
